Goal: Information Seeking & Learning: Learn about a topic

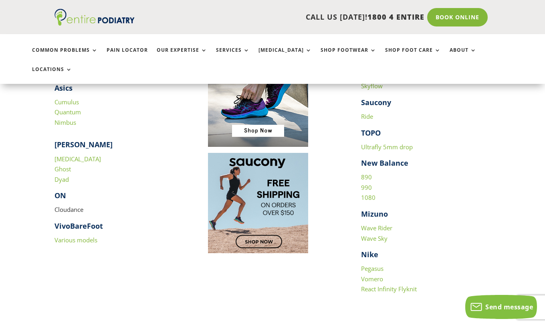
scroll to position [816, 0]
click at [138, 50] on link "Pain Locator" at bounding box center [127, 55] width 41 height 17
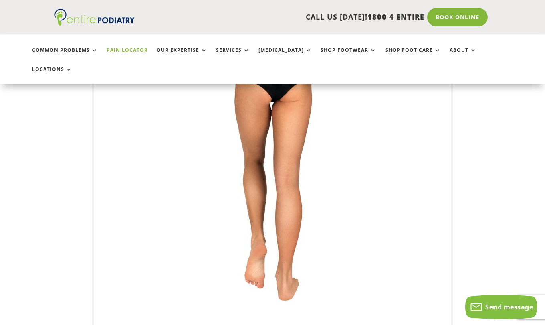
scroll to position [223, 0]
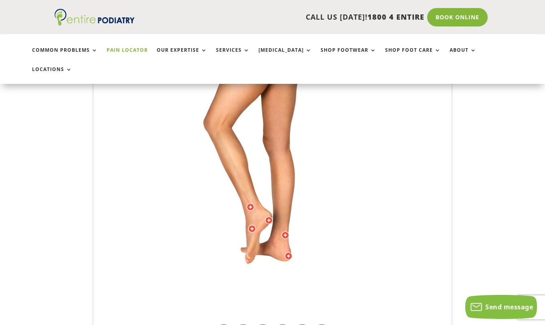
click at [316, 184] on img at bounding box center [272, 143] width 221 height 321
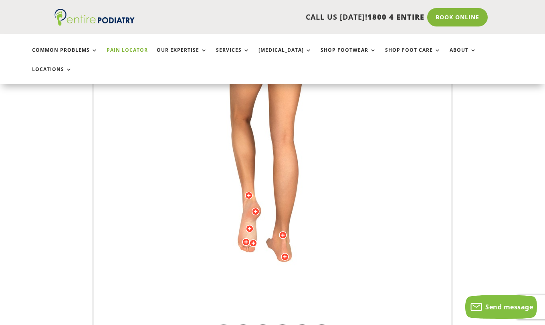
click at [255, 207] on div at bounding box center [256, 211] width 8 height 8
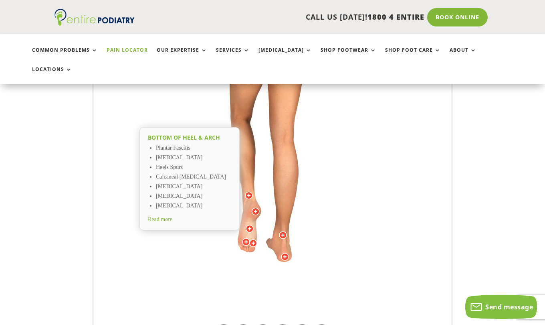
click at [195, 144] on li "Plantar Fascitis" at bounding box center [193, 149] width 75 height 10
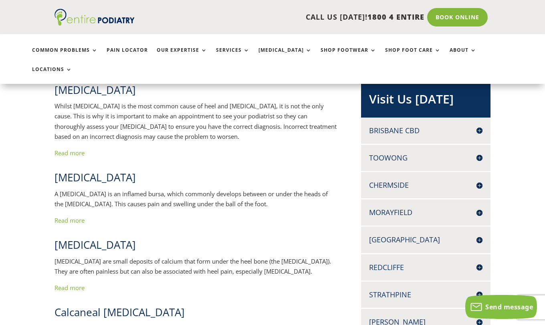
scroll to position [140, 0]
